Goal: Transaction & Acquisition: Purchase product/service

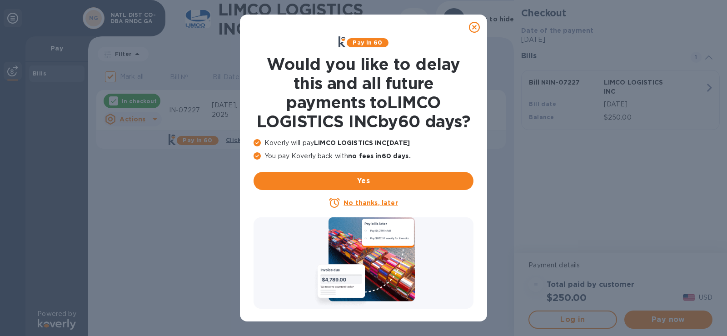
click at [378, 206] on u "No thanks, later" at bounding box center [370, 202] width 54 height 7
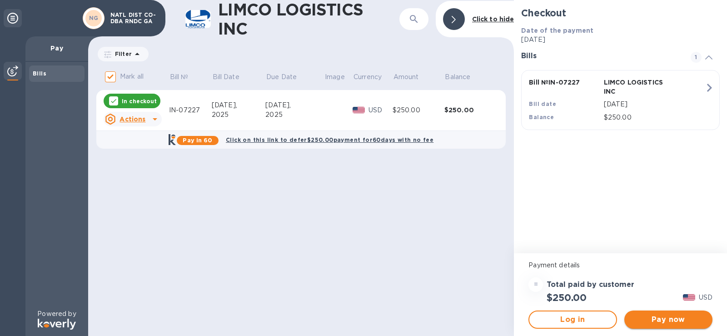
click at [665, 316] on span "Pay now" at bounding box center [668, 319] width 74 height 11
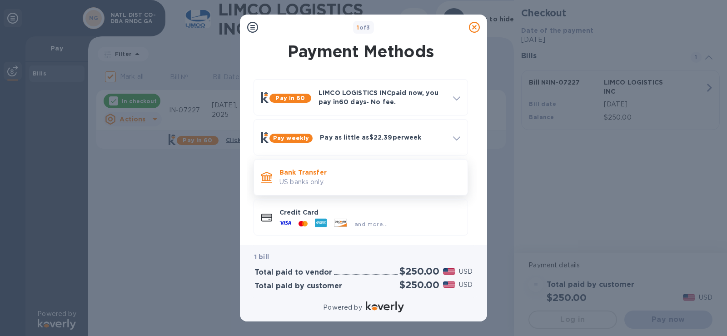
scroll to position [5, 0]
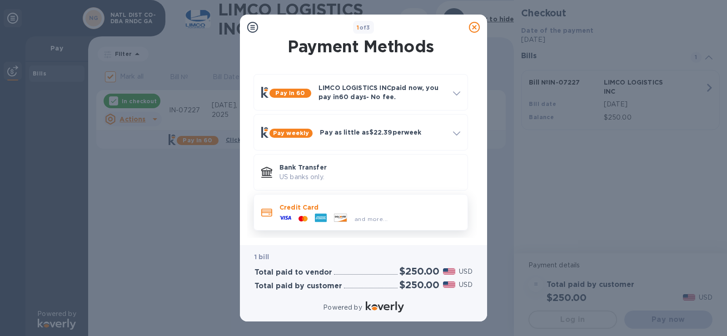
click at [327, 208] on p "Credit Card" at bounding box center [369, 207] width 181 height 9
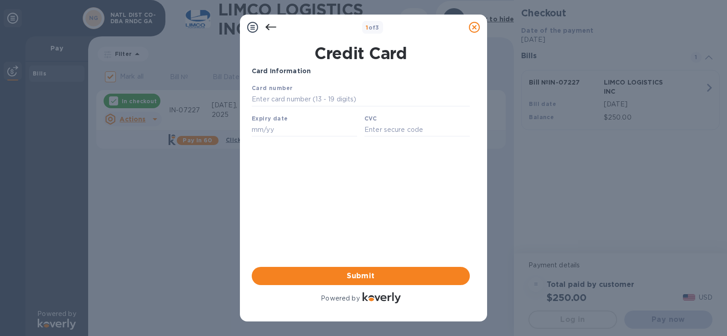
scroll to position [0, 0]
click at [298, 96] on input "text" at bounding box center [361, 100] width 218 height 14
type input "[CREDIT_CARD_NUMBER]"
type input "12/27"
type input "336"
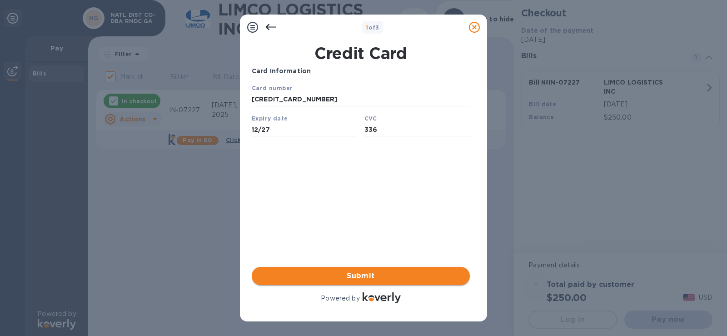
click at [372, 280] on span "Submit" at bounding box center [360, 275] width 203 height 11
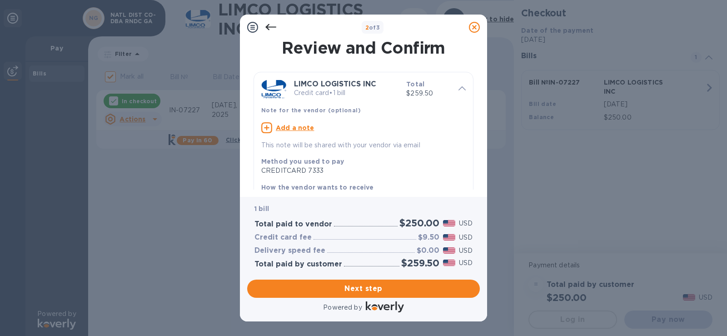
click at [388, 253] on div "Delivery speed fee $0.00 USD" at bounding box center [364, 250] width 222 height 13
click at [397, 292] on span "Next step" at bounding box center [363, 288] width 218 height 11
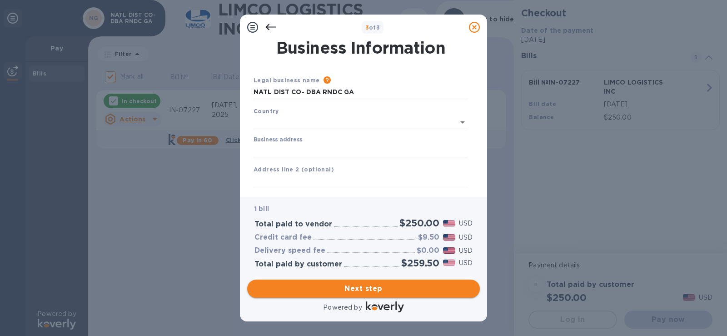
type input "[GEOGRAPHIC_DATA]"
click at [378, 288] on span "Next step" at bounding box center [363, 288] width 218 height 11
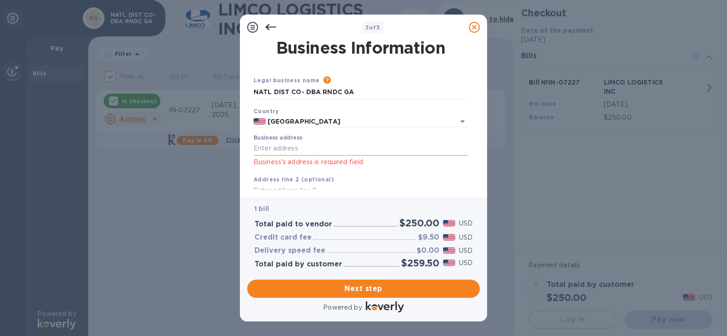
click at [292, 154] on input "Business address" at bounding box center [360, 149] width 214 height 14
type input "[STREET_ADDRESS]"
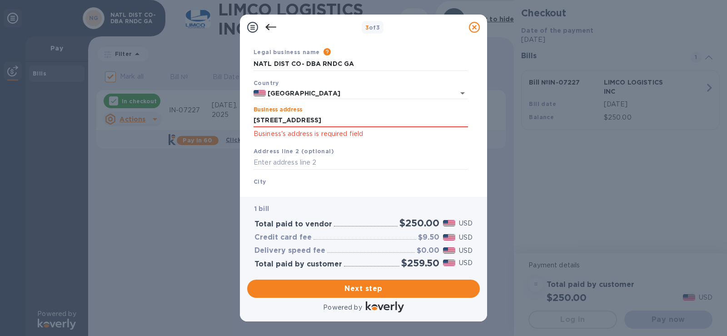
scroll to position [76, 0]
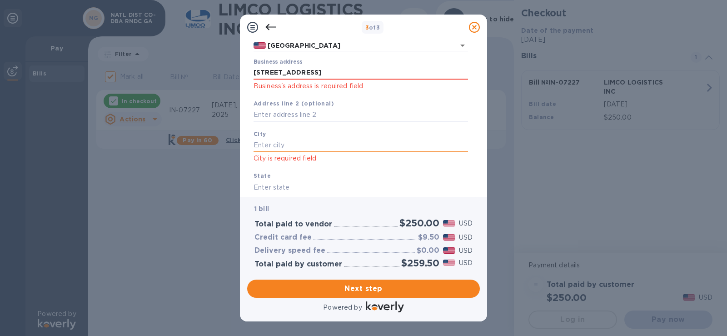
click at [277, 143] on input "text" at bounding box center [360, 145] width 214 height 14
type input "CULLEOKA"
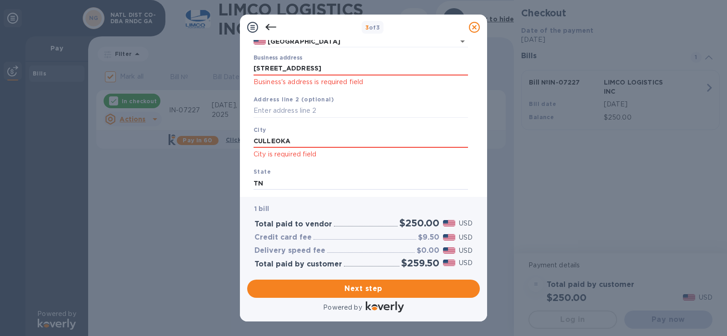
type input "TN"
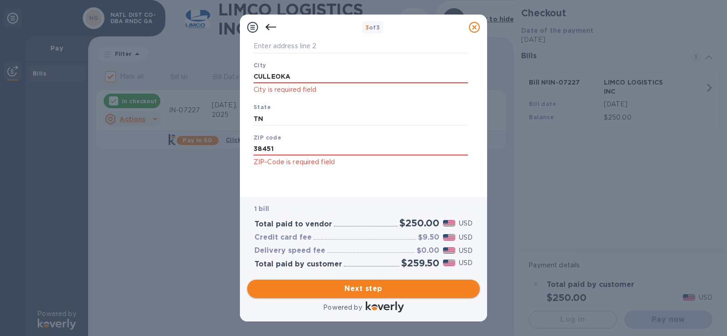
type input "38451"
click at [397, 288] on span "Next step" at bounding box center [363, 288] width 218 height 11
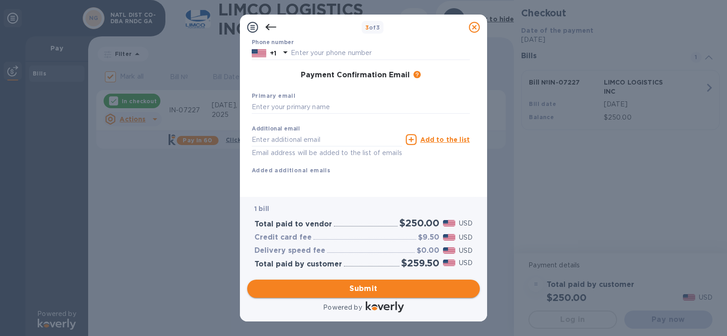
scroll to position [130, 0]
click at [295, 100] on input "text" at bounding box center [361, 107] width 218 height 14
type input "[EMAIL_ADDRESS][DOMAIN_NAME]"
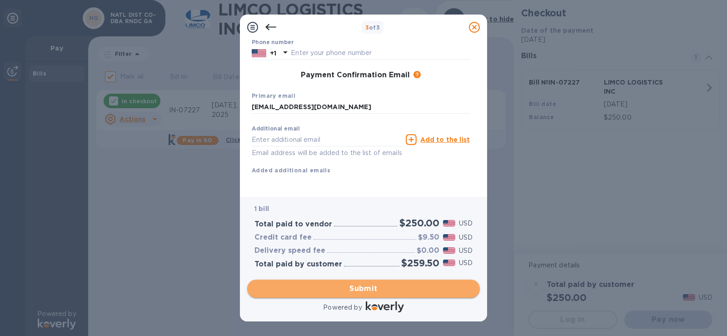
click at [385, 286] on span "Submit" at bounding box center [363, 288] width 218 height 11
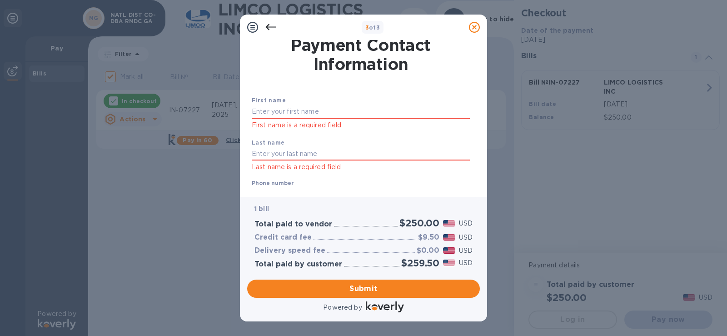
scroll to position [2, 0]
click at [290, 112] on input "text" at bounding box center [361, 112] width 218 height 14
type input "[PERSON_NAME]"
type input "9316831112"
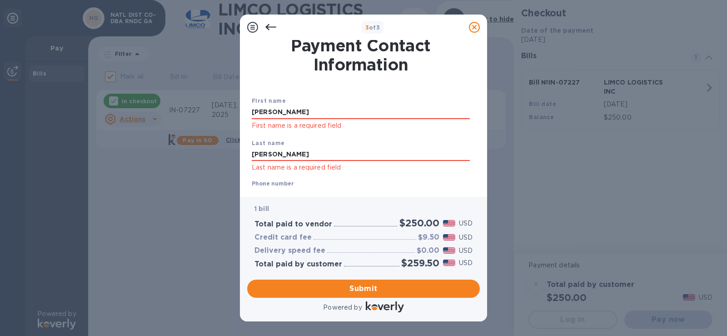
type input "[EMAIL_ADDRESS][DOMAIN_NAME]"
drag, startPoint x: 294, startPoint y: 154, endPoint x: 219, endPoint y: 152, distance: 75.0
click at [219, 152] on div "3 of 3 Payment Contact Information First name [PERSON_NAME] First name is a req…" at bounding box center [363, 168] width 727 height 336
type input "[PERSON_NAME]"
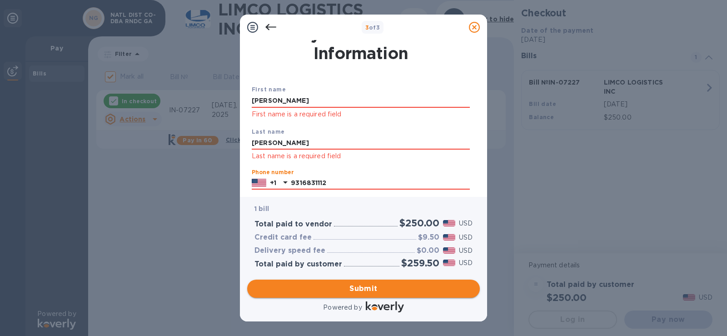
click at [381, 289] on span "Submit" at bounding box center [363, 288] width 218 height 11
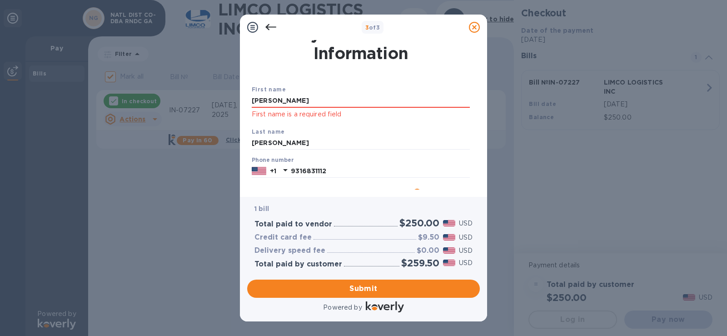
scroll to position [0, 0]
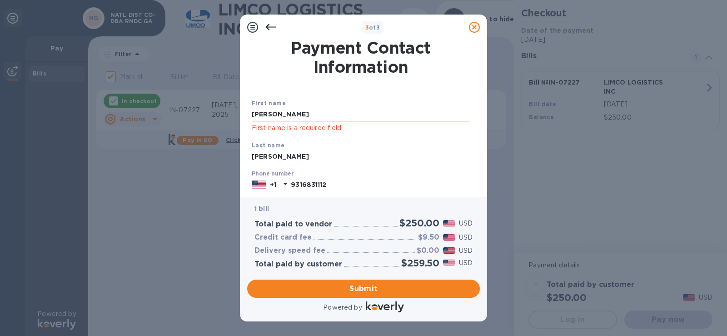
click at [299, 114] on input "[PERSON_NAME]" at bounding box center [361, 115] width 218 height 14
type input "[PERSON_NAME]"
click at [398, 144] on div "Last name [PERSON_NAME]" at bounding box center [360, 152] width 225 height 30
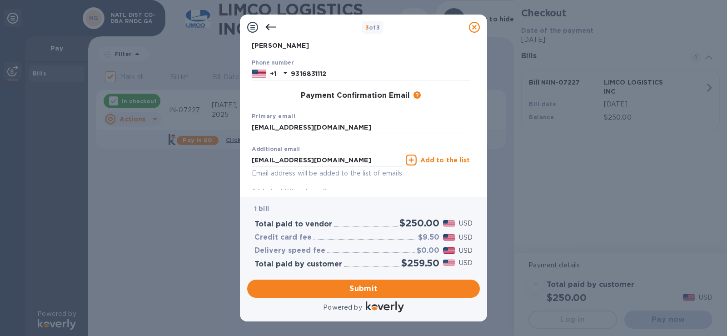
scroll to position [142, 0]
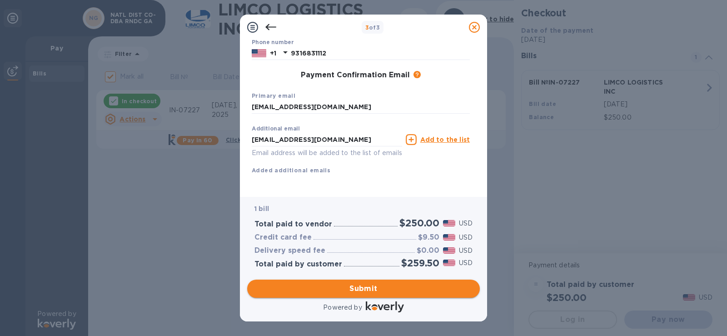
click at [380, 288] on span "Submit" at bounding box center [363, 288] width 218 height 11
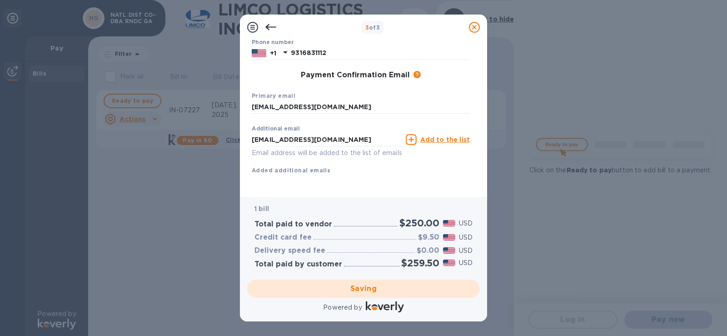
checkbox input "false"
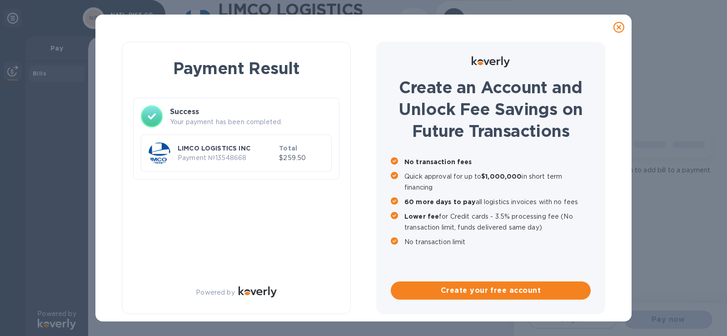
scroll to position [0, 0]
